Goal: Use online tool/utility: Utilize a website feature to perform a specific function

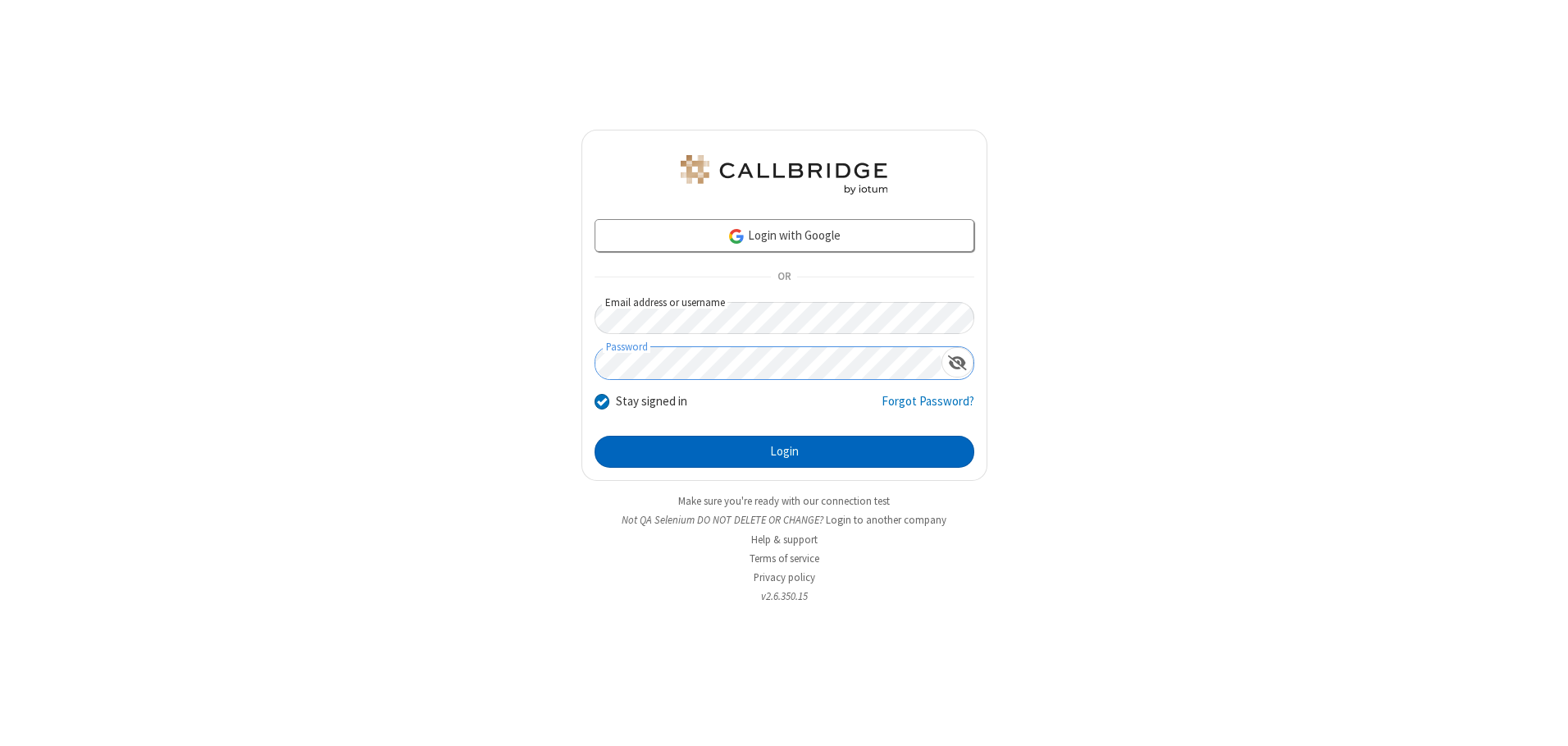
click at [784, 451] on button "Login" at bounding box center [784, 451] width 379 height 33
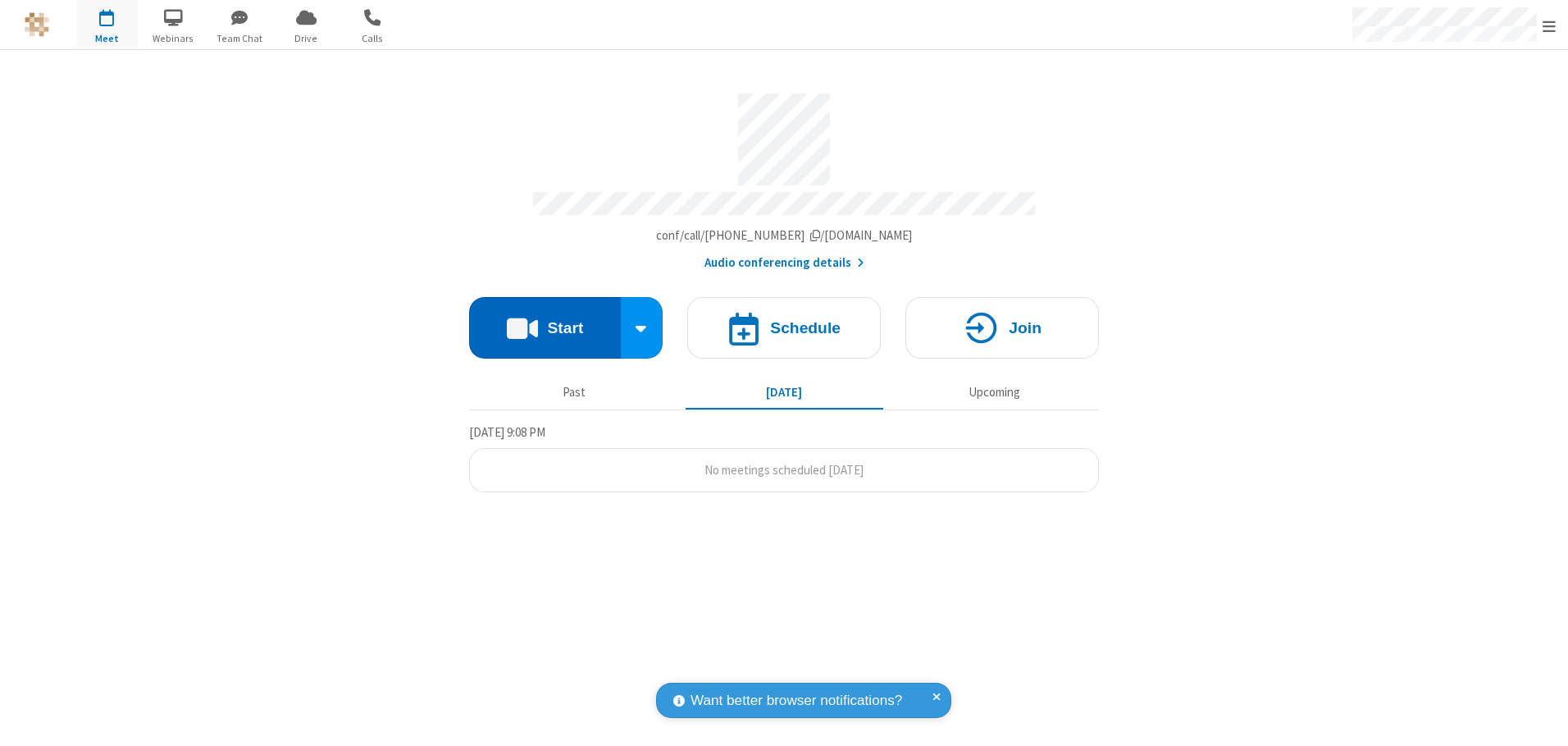
click at [544, 322] on button "Start" at bounding box center [544, 327] width 152 height 62
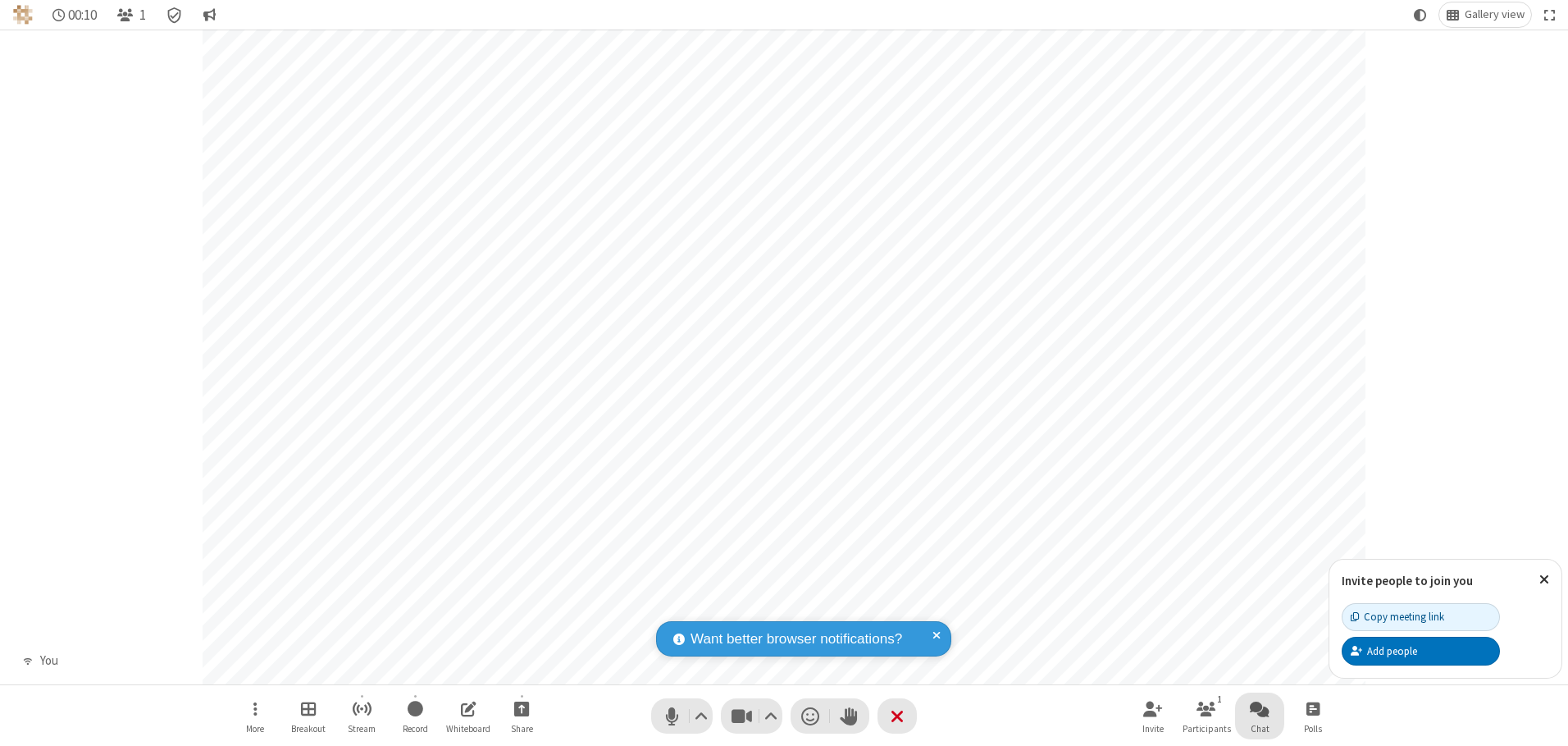
click at [1259, 708] on span "Open chat" at bounding box center [1259, 709] width 20 height 21
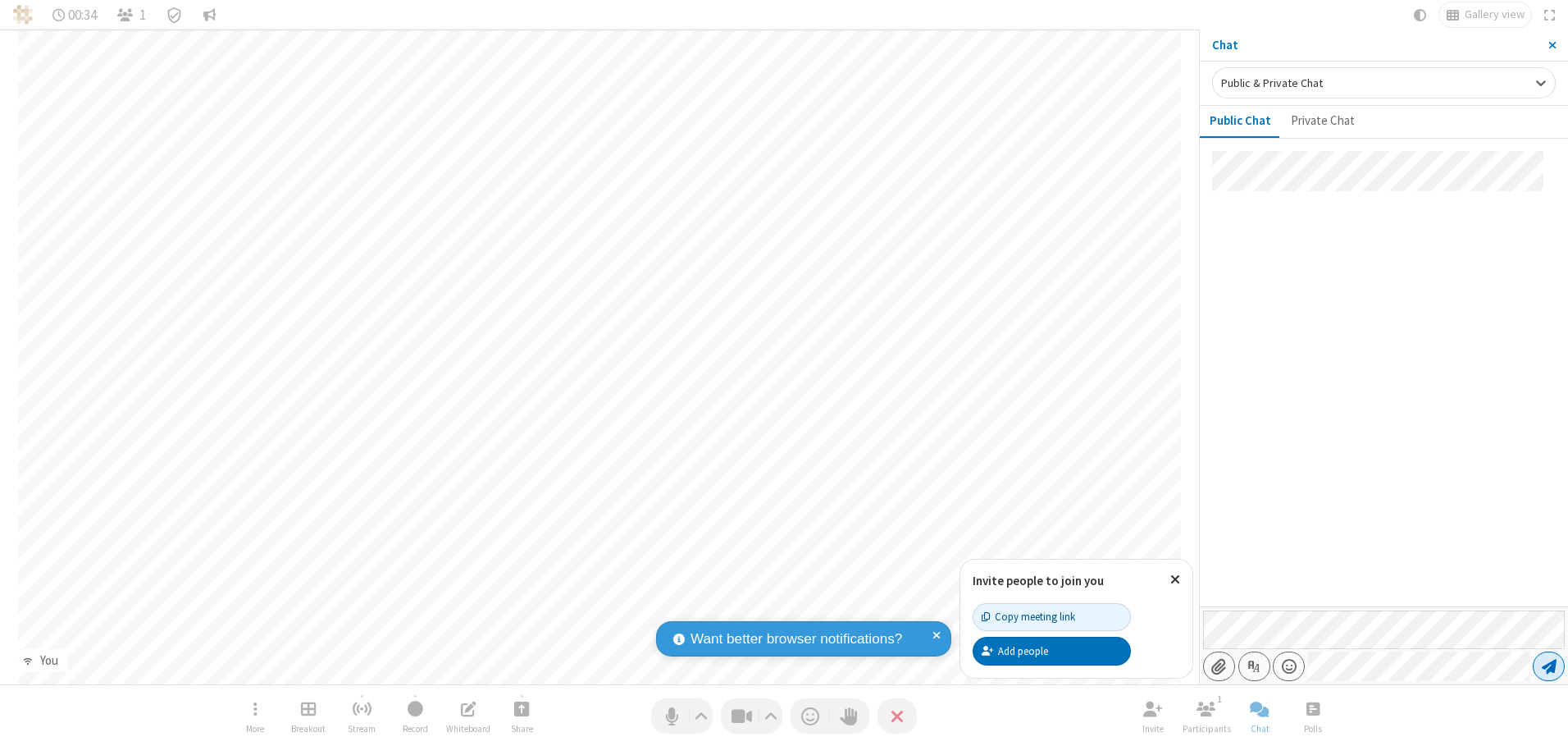
click at [1548, 666] on span "Send message" at bounding box center [1549, 667] width 15 height 17
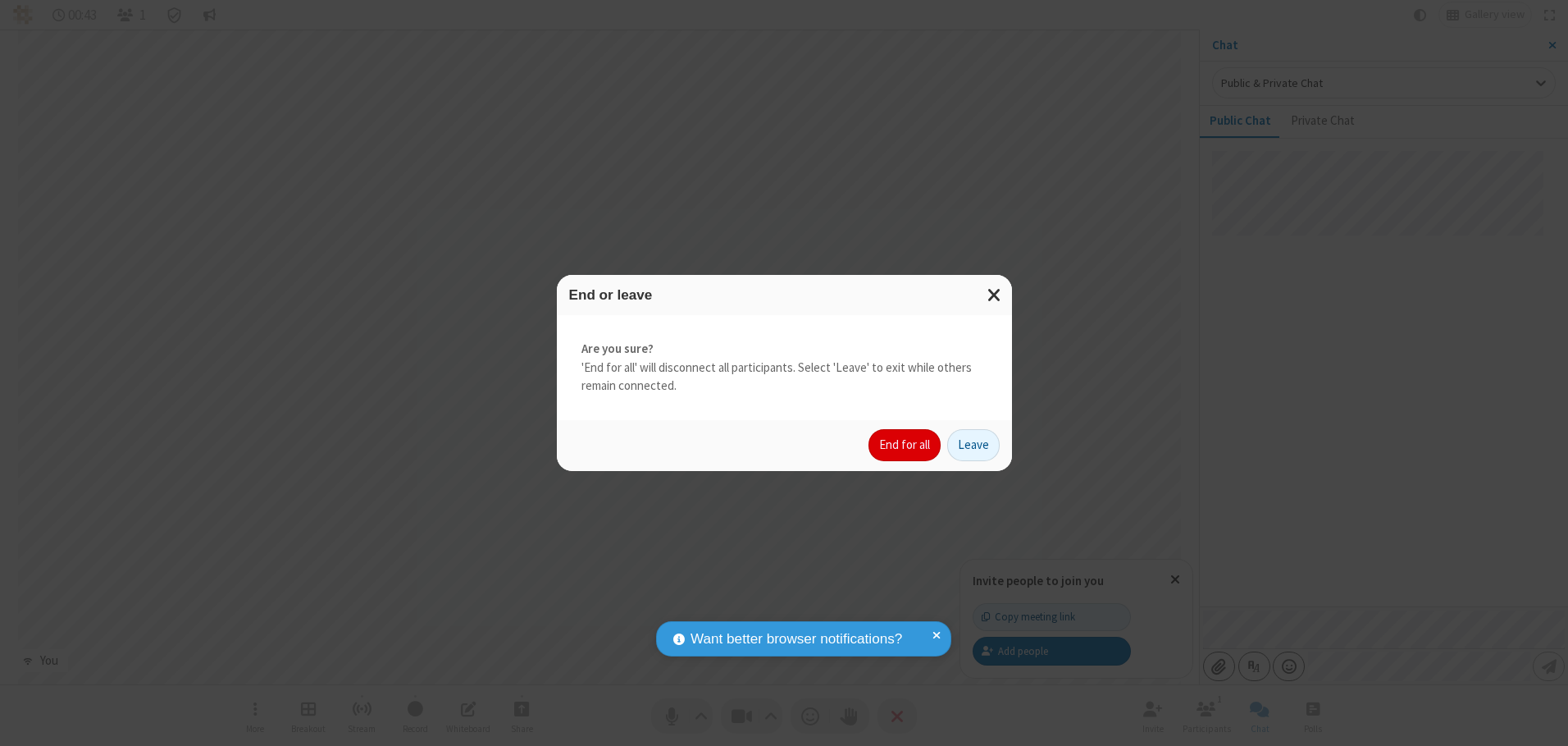
click at [905, 445] on button "End for all" at bounding box center [904, 445] width 72 height 33
